Goal: Share content

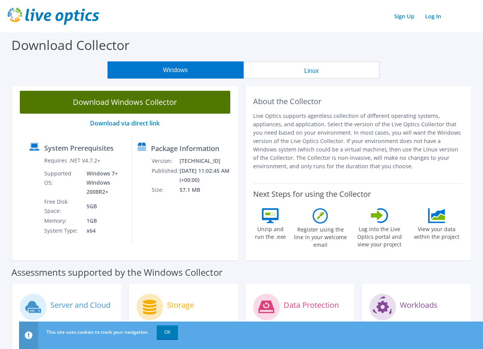
click at [148, 104] on link "Download Windows Collector" at bounding box center [125, 102] width 211 height 23
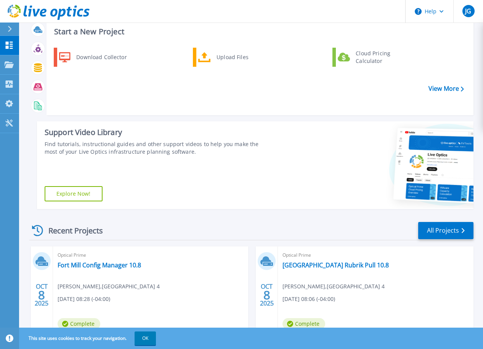
scroll to position [52, 0]
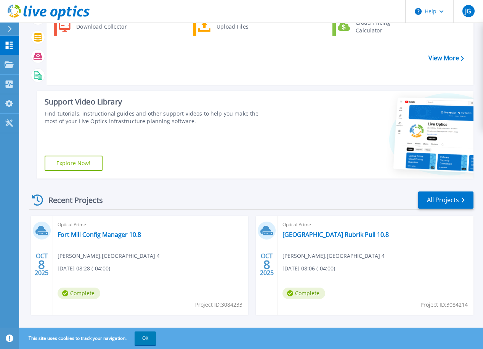
click at [273, 191] on div "Recent Projects All Projects" at bounding box center [251, 200] width 444 height 19
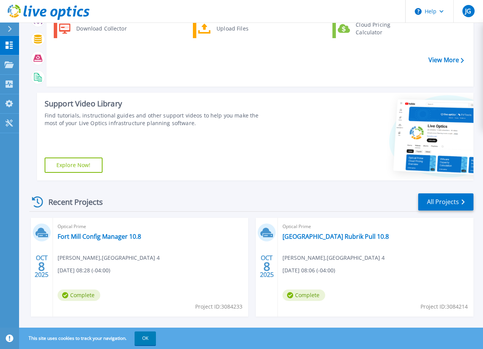
scroll to position [50, 0]
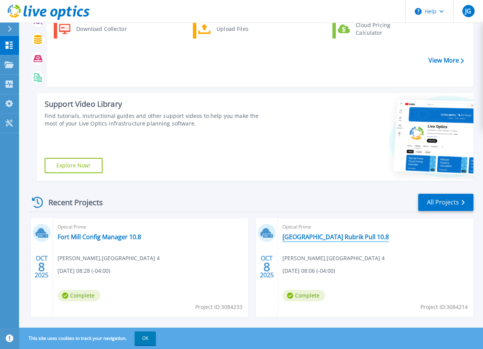
click at [283, 233] on link "Fort Mill Rubrik Pull 10.8" at bounding box center [336, 237] width 106 height 8
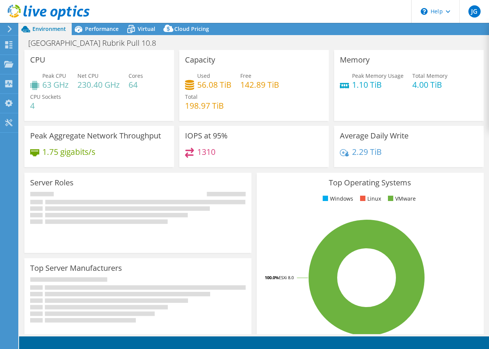
select select "USD"
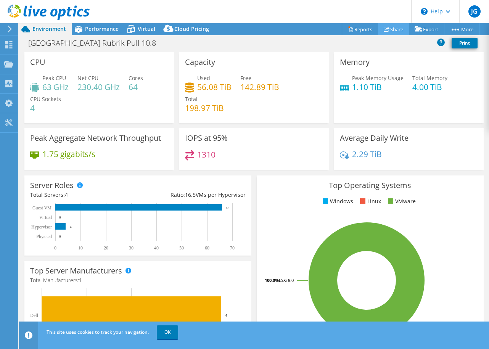
click at [390, 31] on link "Share" at bounding box center [393, 29] width 31 height 12
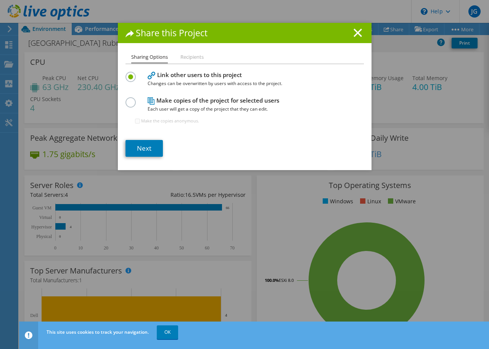
click at [185, 56] on li "Recipients" at bounding box center [191, 58] width 23 height 10
click at [145, 150] on link "Next" at bounding box center [144, 148] width 37 height 17
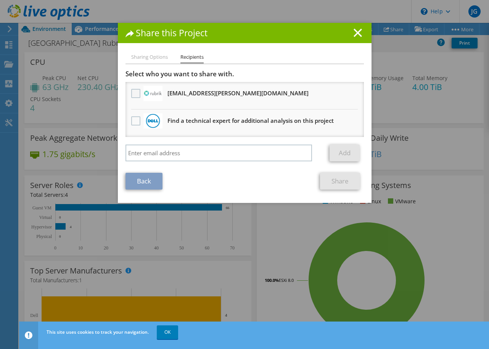
click at [134, 90] on label at bounding box center [136, 93] width 11 height 9
click at [0, 0] on input "checkbox" at bounding box center [0, 0] width 0 height 0
click at [327, 180] on link "Share" at bounding box center [340, 181] width 40 height 17
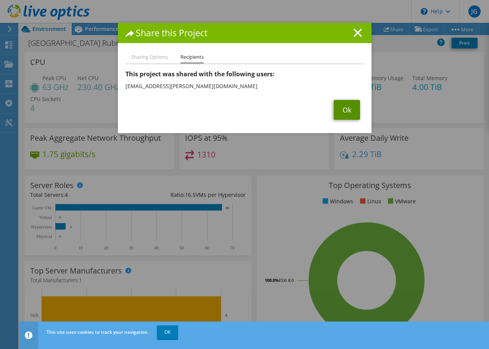
click at [336, 111] on link "Ok" at bounding box center [347, 110] width 26 height 20
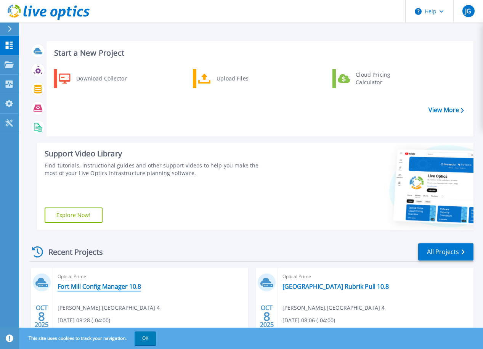
click at [97, 283] on link "Fort Mill Config Manager 10.8" at bounding box center [100, 287] width 84 height 8
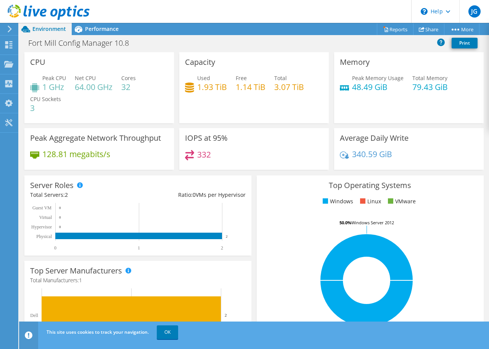
scroll to position [126, 0]
click at [427, 31] on link "Share" at bounding box center [428, 29] width 31 height 12
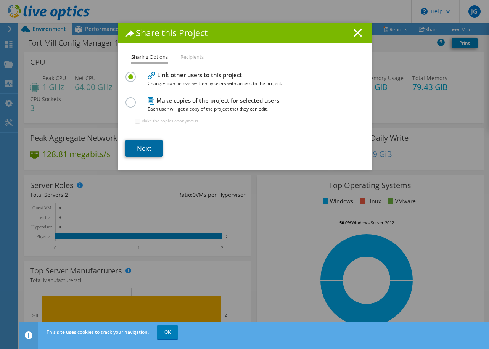
click at [144, 147] on link "Next" at bounding box center [144, 148] width 37 height 17
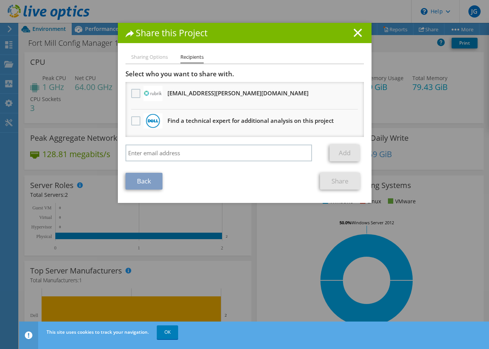
click at [137, 94] on label at bounding box center [136, 93] width 11 height 9
click at [0, 0] on input "checkbox" at bounding box center [0, 0] width 0 height 0
click at [332, 184] on link "Share" at bounding box center [340, 181] width 40 height 17
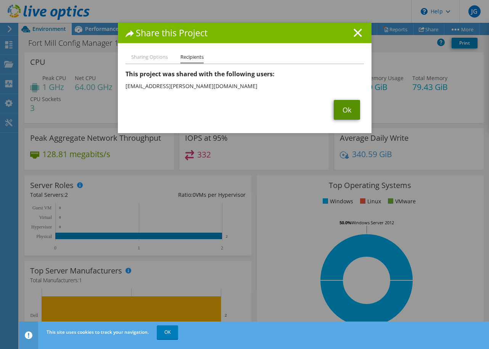
click at [345, 109] on link "Ok" at bounding box center [347, 110] width 26 height 20
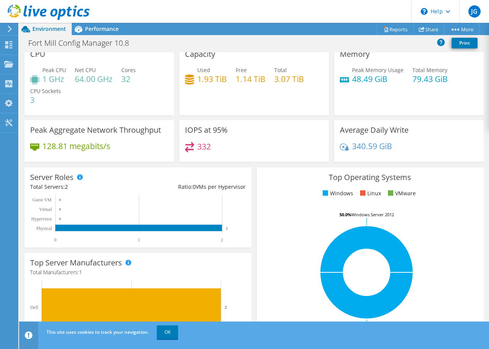
scroll to position [0, 0]
